Goal: Check status

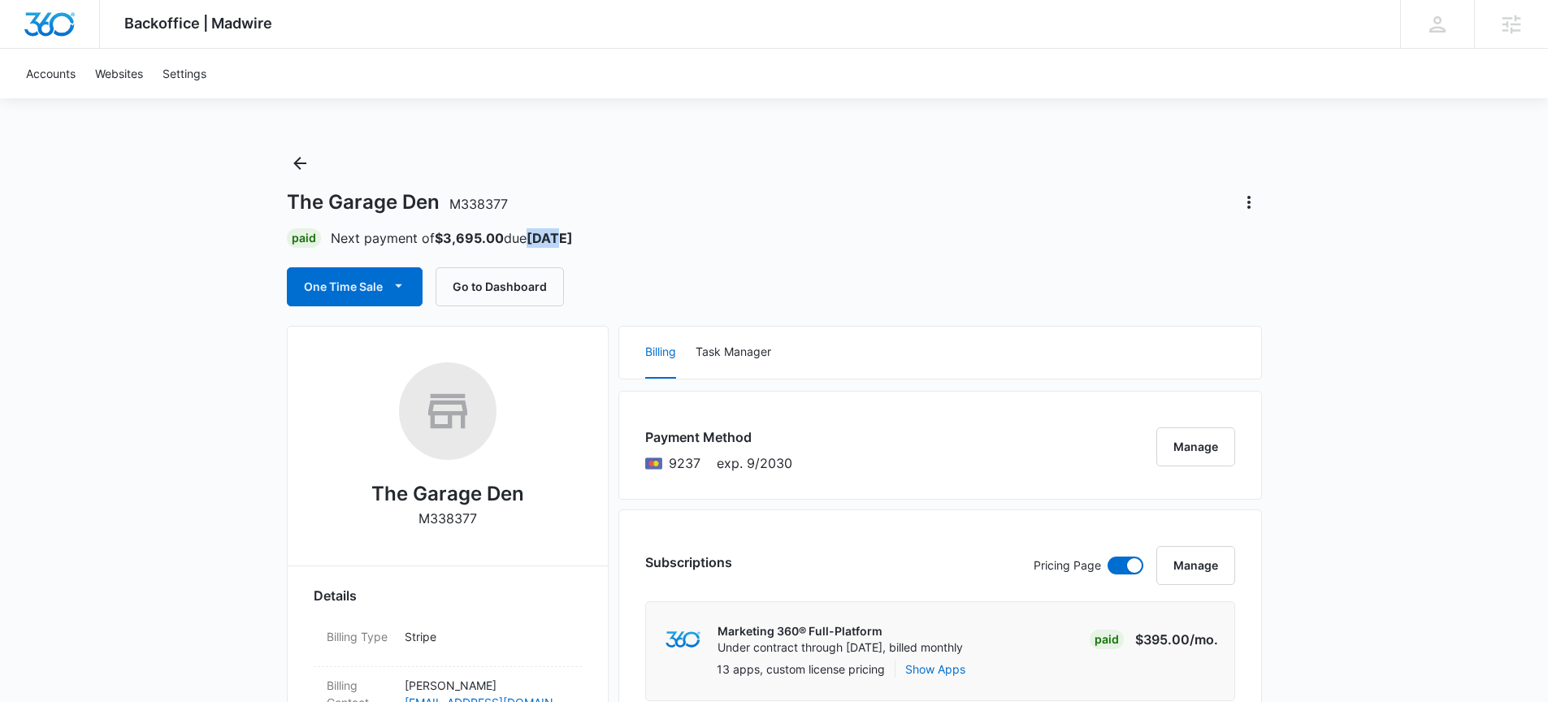
drag, startPoint x: 533, startPoint y: 241, endPoint x: 562, endPoint y: 240, distance: 28.5
click at [562, 240] on strong "[DATE]" at bounding box center [550, 238] width 46 height 16
click at [575, 239] on div "Paid Next payment of $3,695.00 due [DATE]" at bounding box center [774, 238] width 975 height 20
drag, startPoint x: 576, startPoint y: 237, endPoint x: 540, endPoint y: 238, distance: 36.6
click at [540, 238] on div "Paid Next payment of $3,695.00 due [DATE]" at bounding box center [774, 238] width 975 height 20
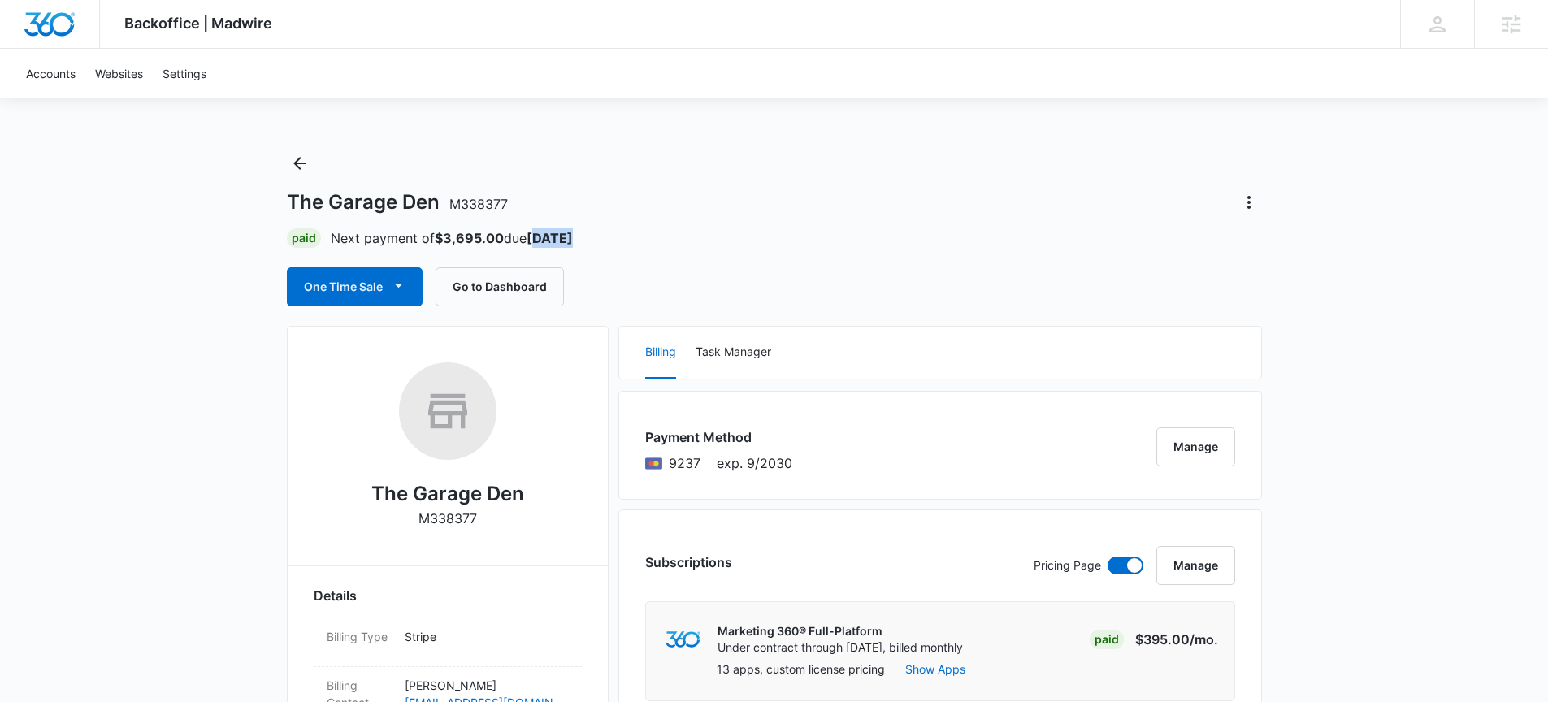
drag, startPoint x: 552, startPoint y: 241, endPoint x: 540, endPoint y: 240, distance: 11.4
click at [551, 241] on strong "[DATE]" at bounding box center [550, 238] width 46 height 16
drag, startPoint x: 536, startPoint y: 237, endPoint x: 579, endPoint y: 238, distance: 43.1
click at [579, 238] on div "Paid Next payment of $3,695.00 due [DATE]" at bounding box center [774, 238] width 975 height 20
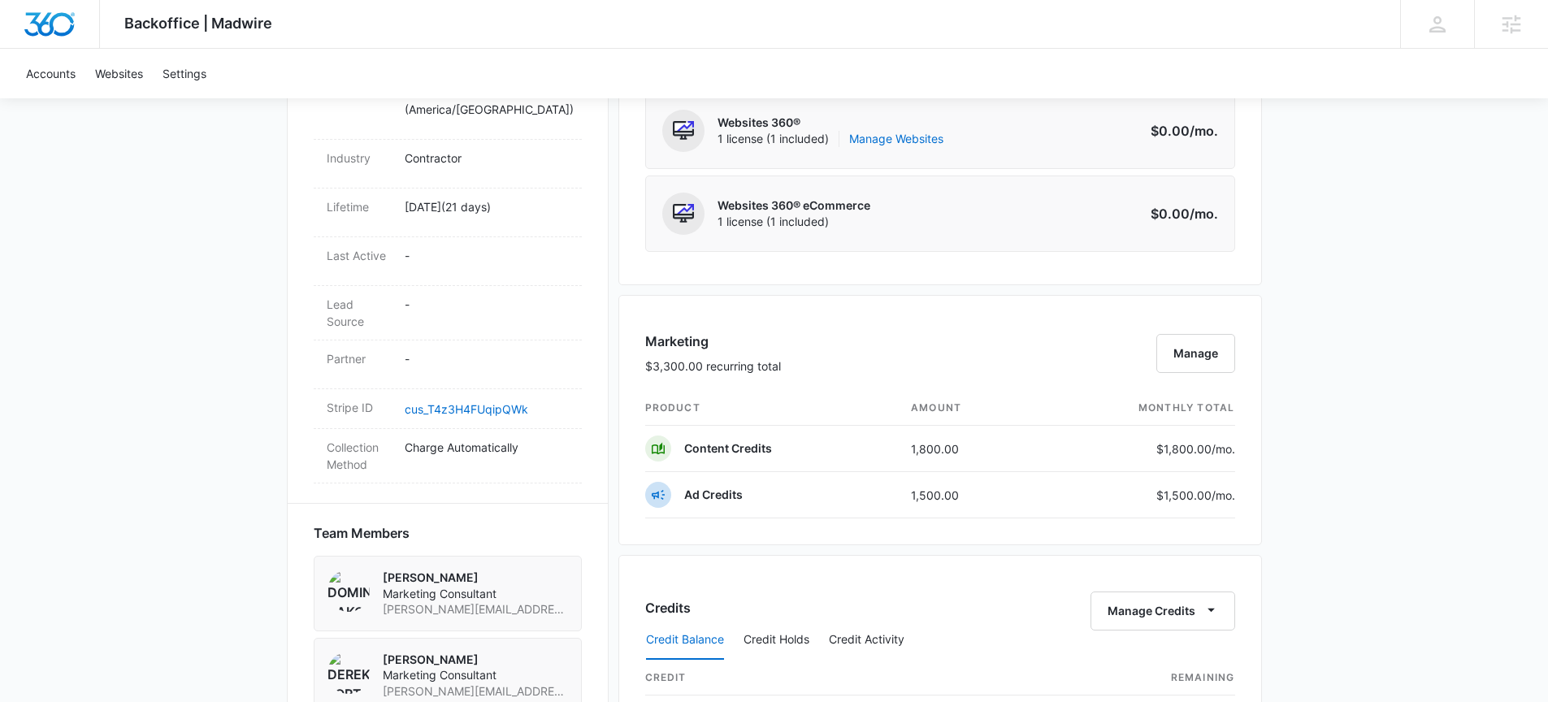
scroll to position [786, 0]
